Goal: Find specific page/section: Find specific page/section

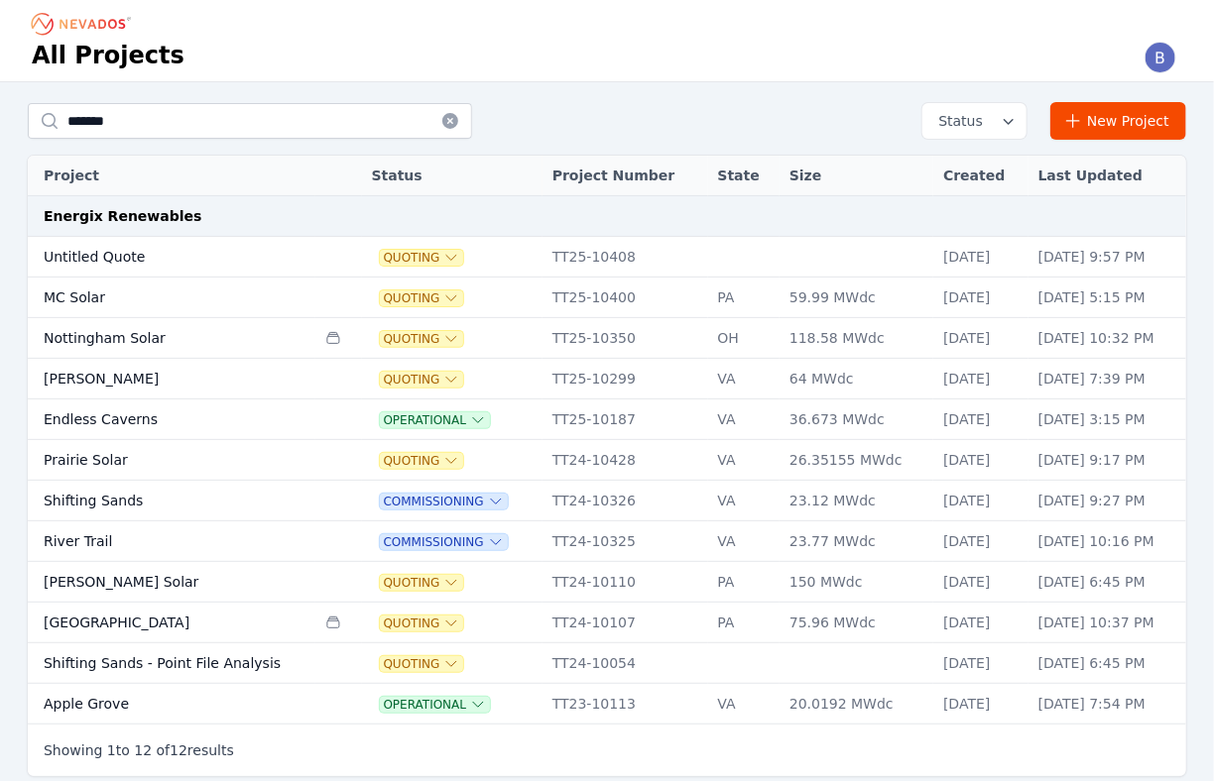
click at [453, 121] on icon at bounding box center [450, 121] width 16 height 16
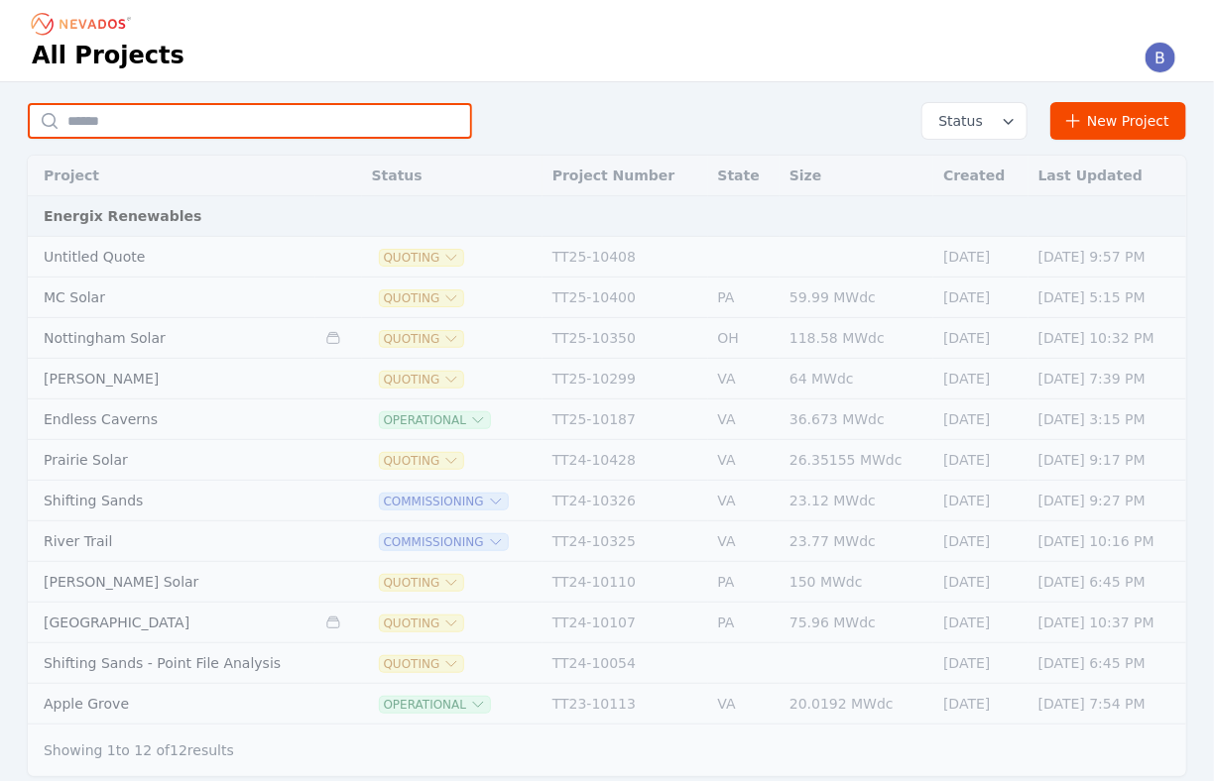
click at [173, 116] on input "text" at bounding box center [250, 121] width 444 height 36
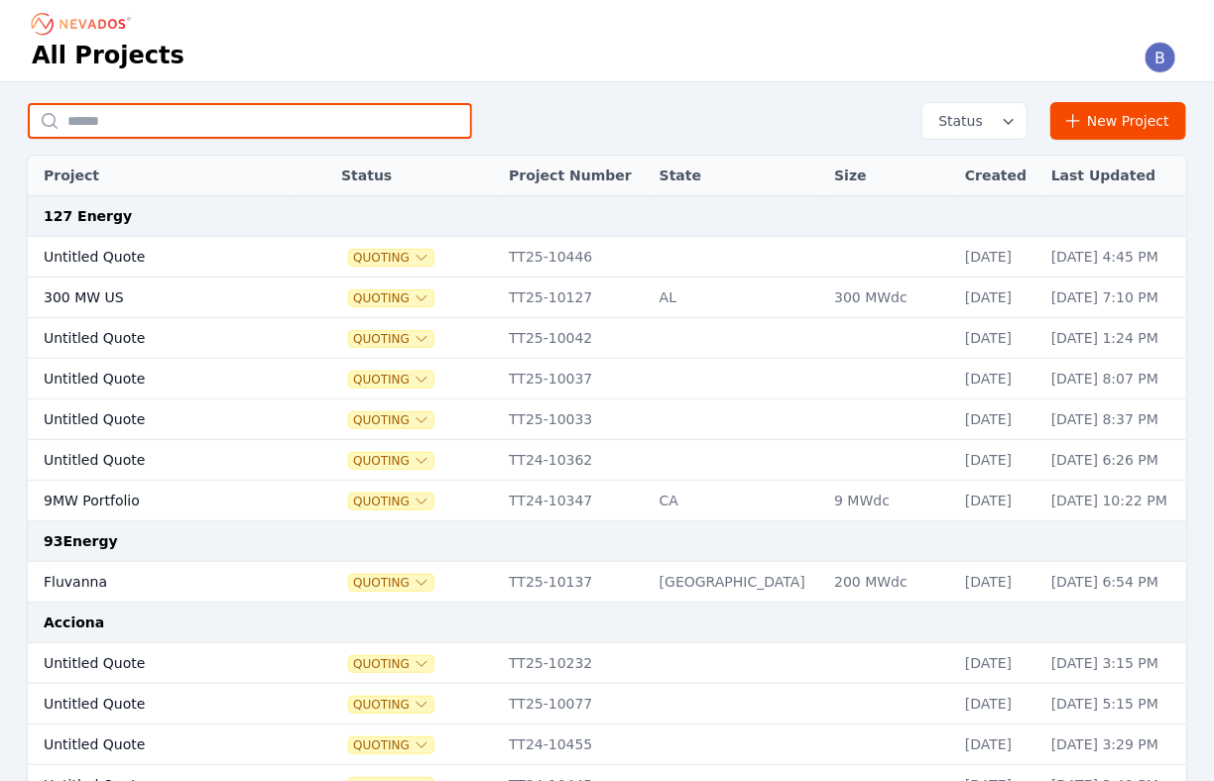
click at [129, 114] on input "text" at bounding box center [250, 121] width 444 height 36
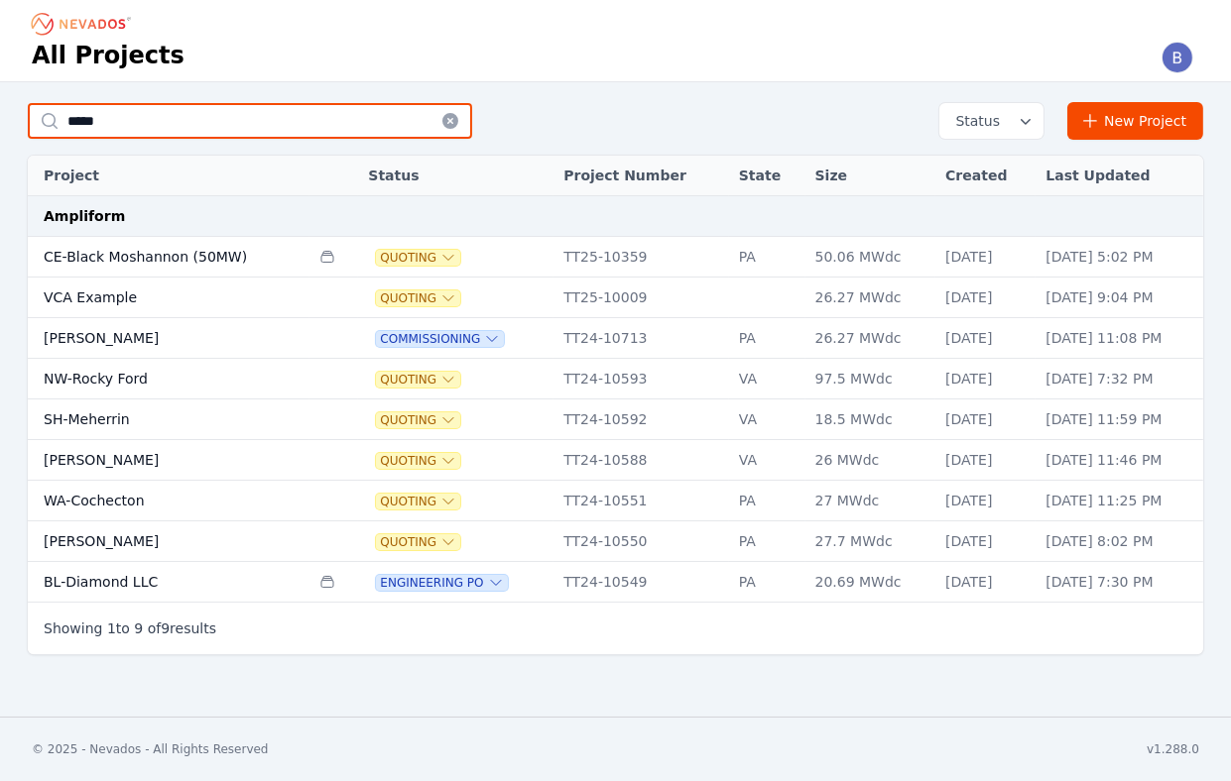
click at [143, 125] on input "*****" at bounding box center [250, 121] width 444 height 36
type input "*********"
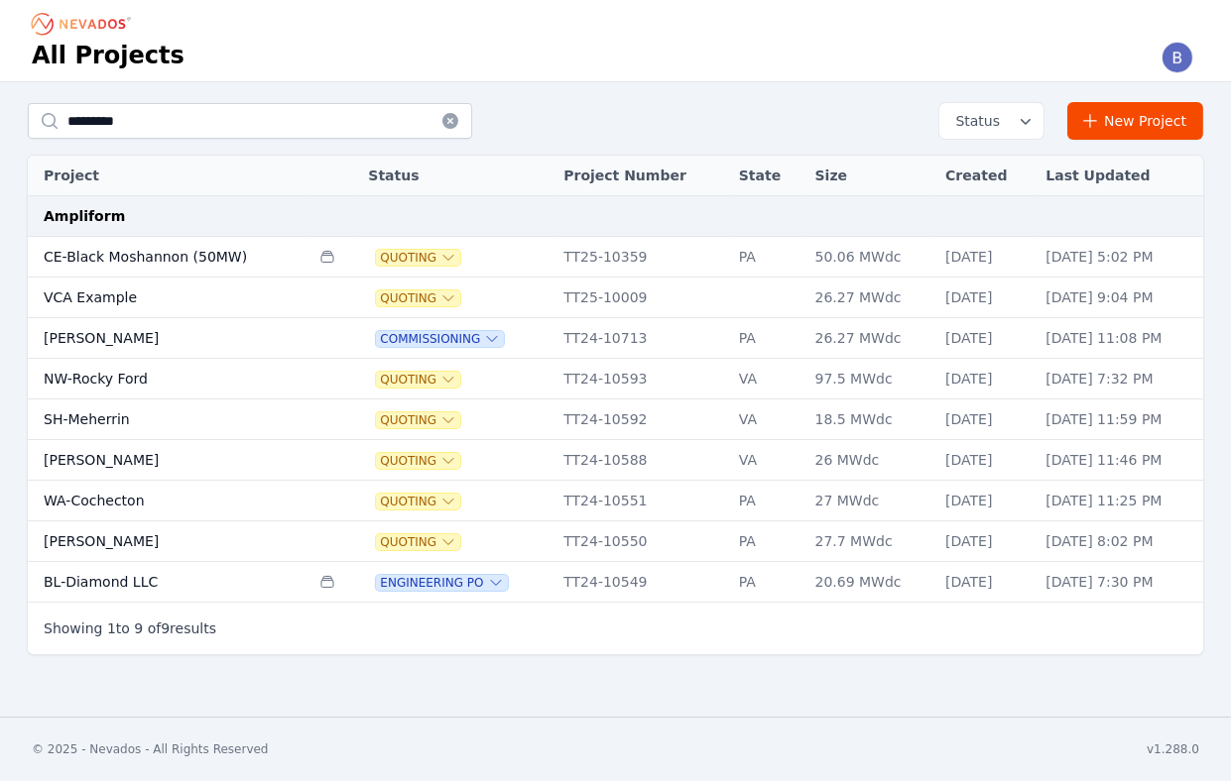
click at [157, 253] on td "CE-Black Moshannon (50MW)" at bounding box center [169, 257] width 282 height 41
click at [166, 254] on td "CE-Black Moshannon (50MW)" at bounding box center [169, 257] width 282 height 41
click at [158, 248] on td "CE-Black Moshannon (50MW)" at bounding box center [169, 257] width 282 height 41
click at [100, 249] on td "CE-Black Moshannon (50MW)" at bounding box center [169, 257] width 282 height 41
click at [153, 260] on td "CE-Black Moshannon (50MW)" at bounding box center [169, 257] width 282 height 41
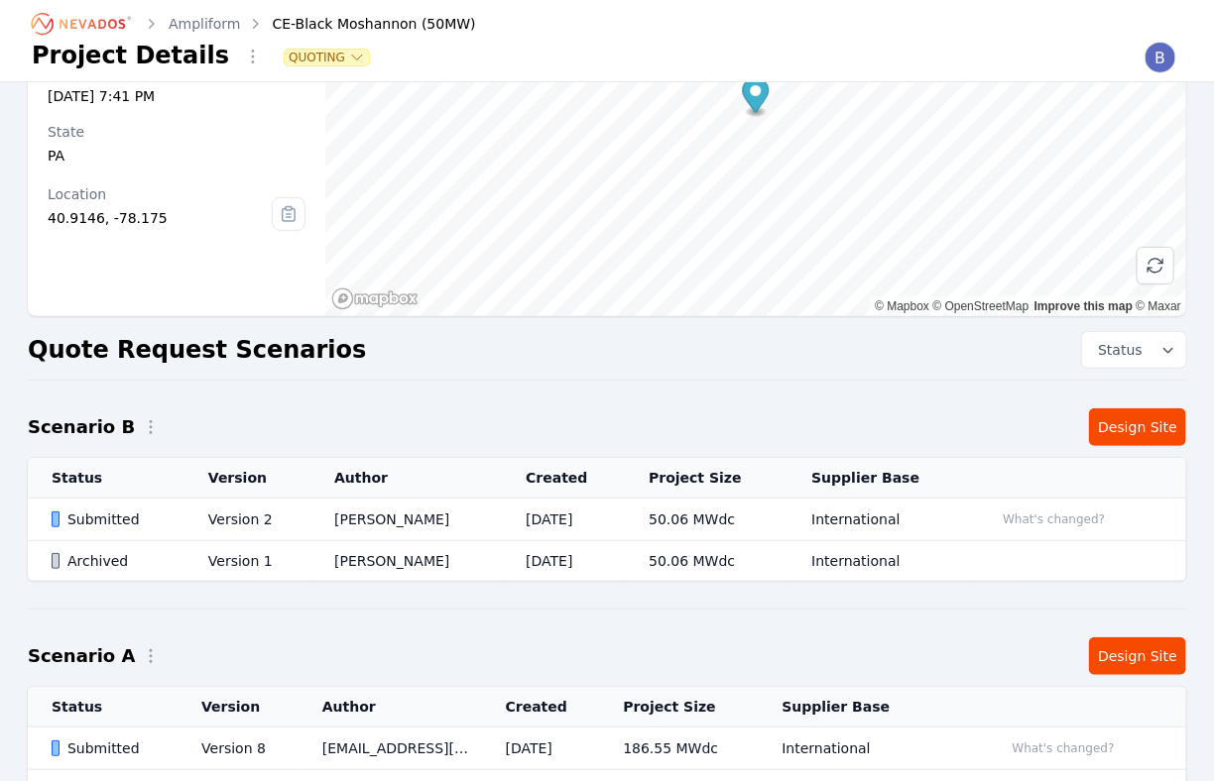
scroll to position [117, 0]
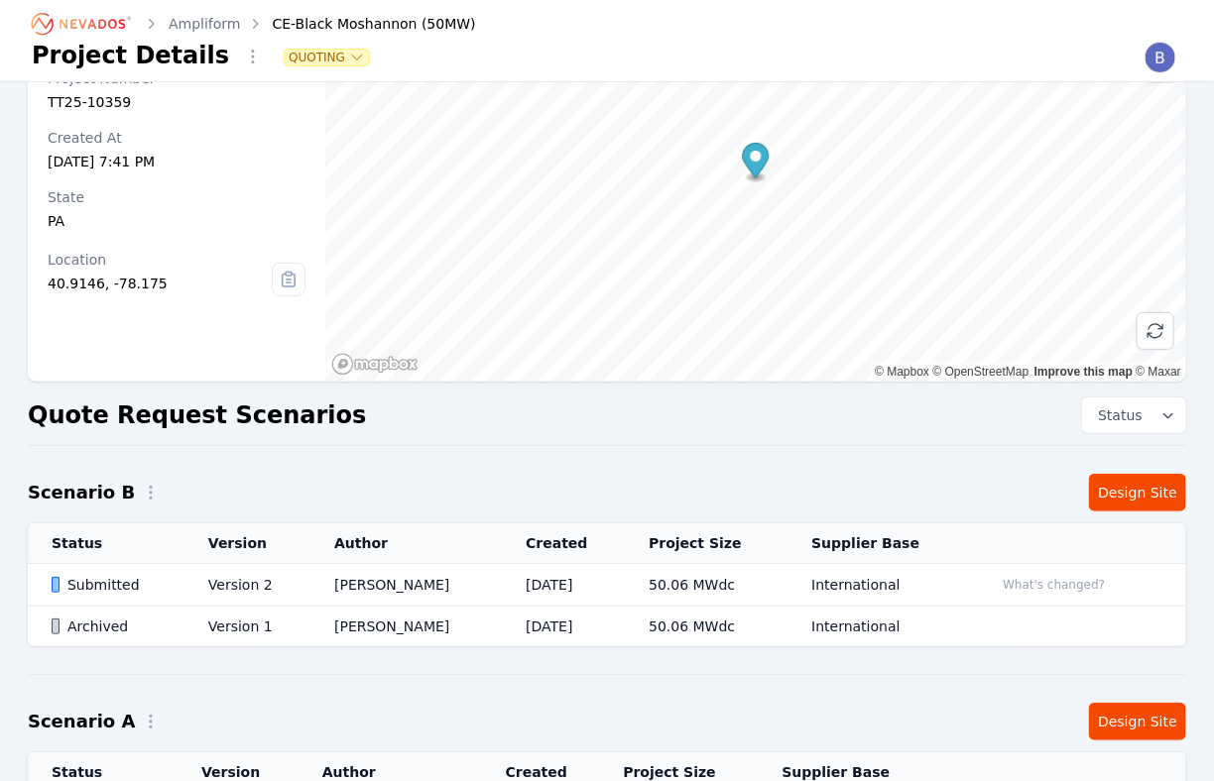
click at [99, 580] on div "Submitted" at bounding box center [113, 585] width 123 height 20
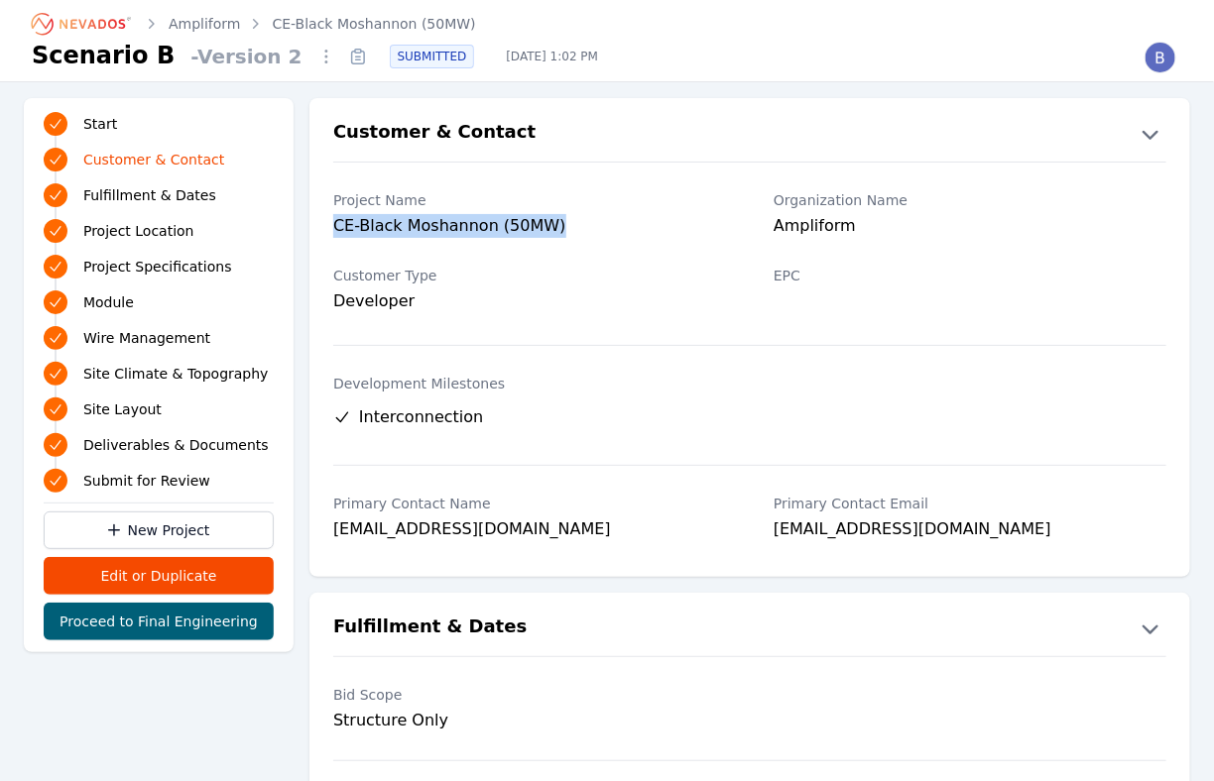
drag, startPoint x: 571, startPoint y: 221, endPoint x: 332, endPoint y: 223, distance: 239.0
click at [332, 223] on div "Project Name CE-Black Moshannon (50MW) Organization Name Ampliform" at bounding box center [749, 215] width 881 height 75
click at [573, 228] on div "CE-Black Moshannon (50MW)" at bounding box center [529, 228] width 393 height 28
